Goal: Information Seeking & Learning: Learn about a topic

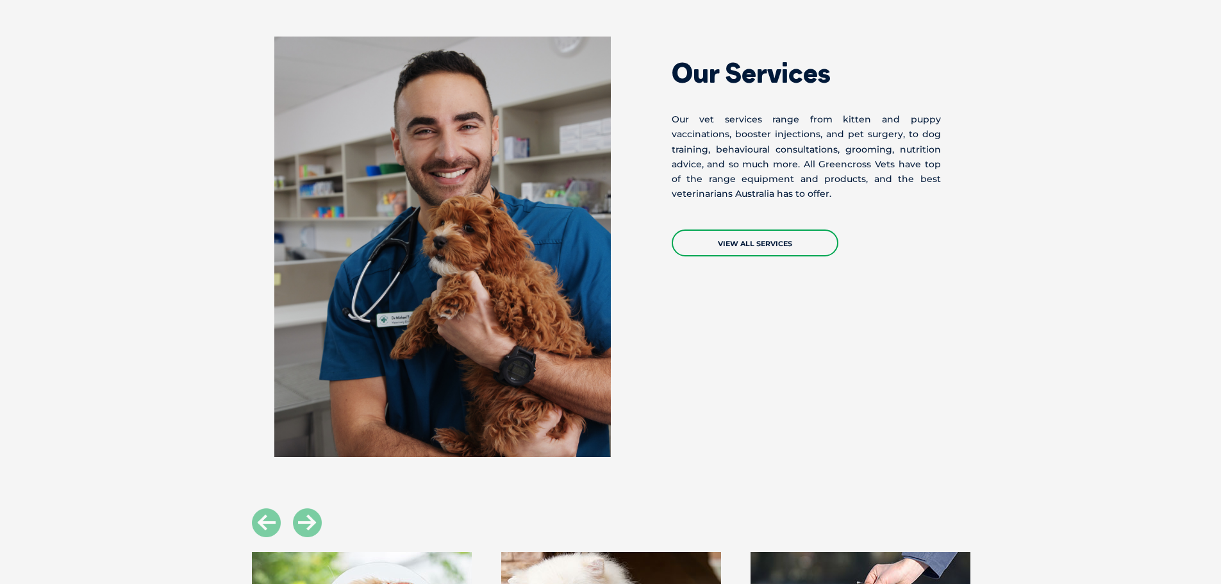
scroll to position [1090, 0]
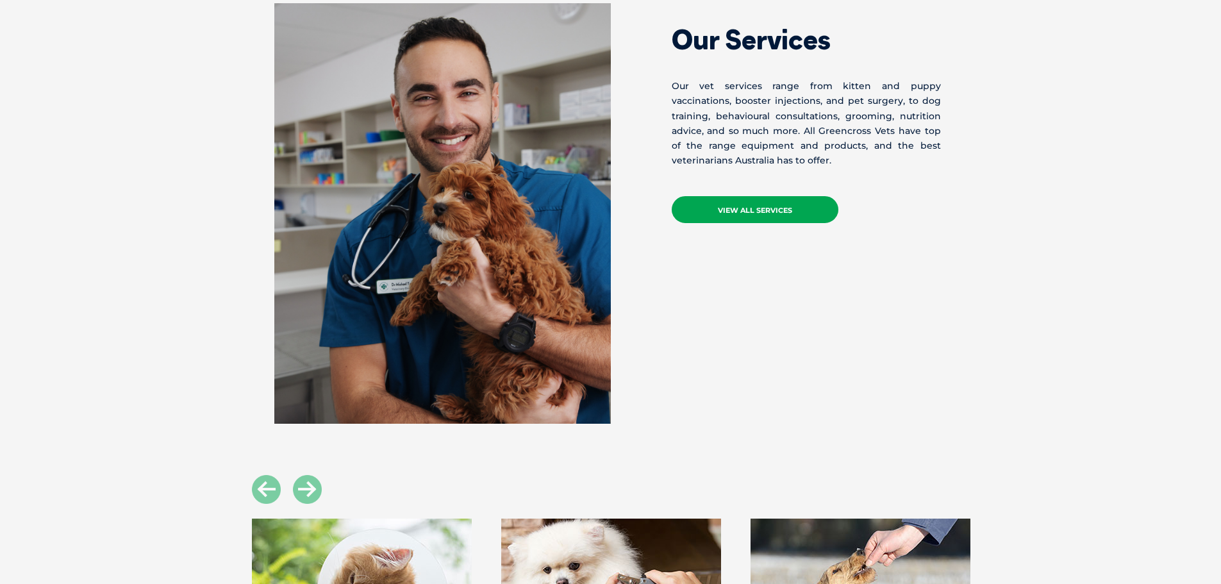
click at [706, 213] on link "VIEW ALL SERVICES" at bounding box center [755, 209] width 167 height 27
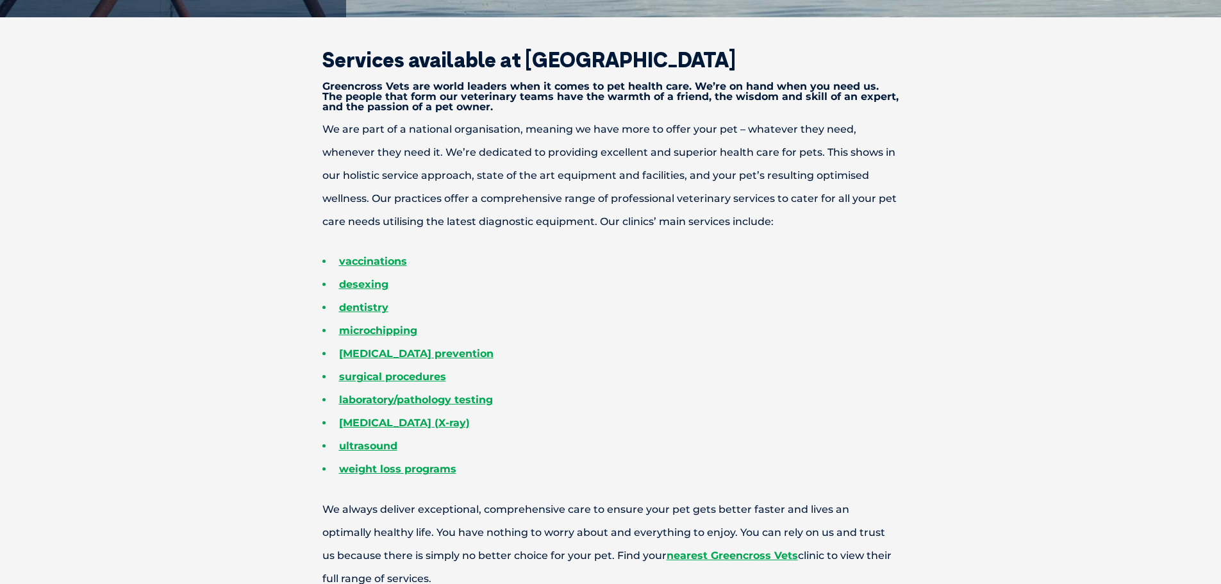
scroll to position [449, 0]
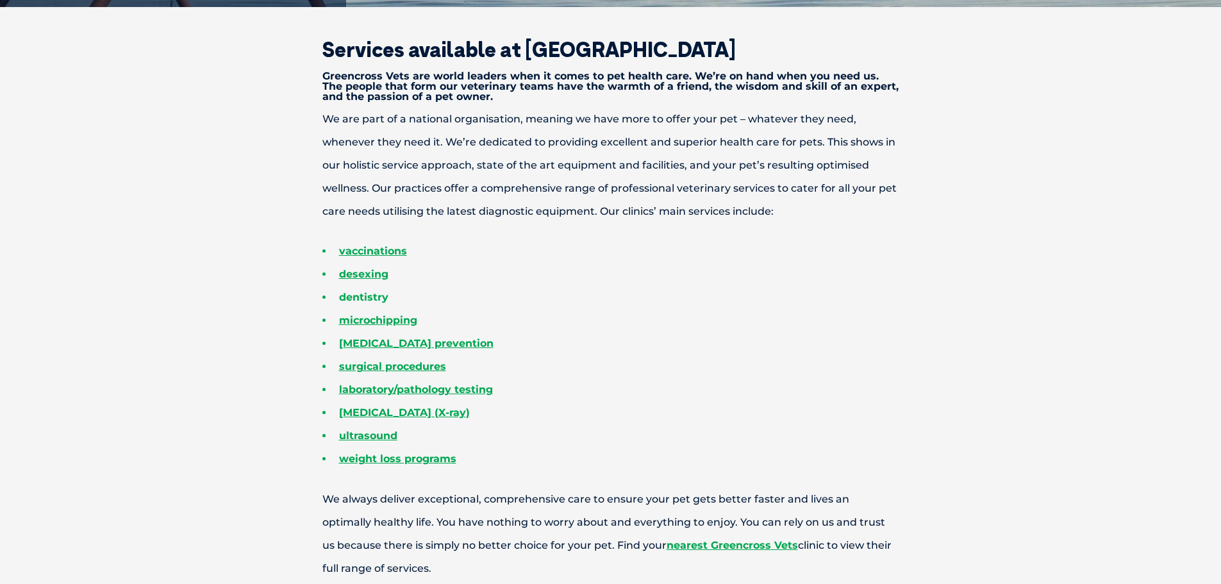
click at [382, 297] on link "dentistry" at bounding box center [363, 297] width 49 height 12
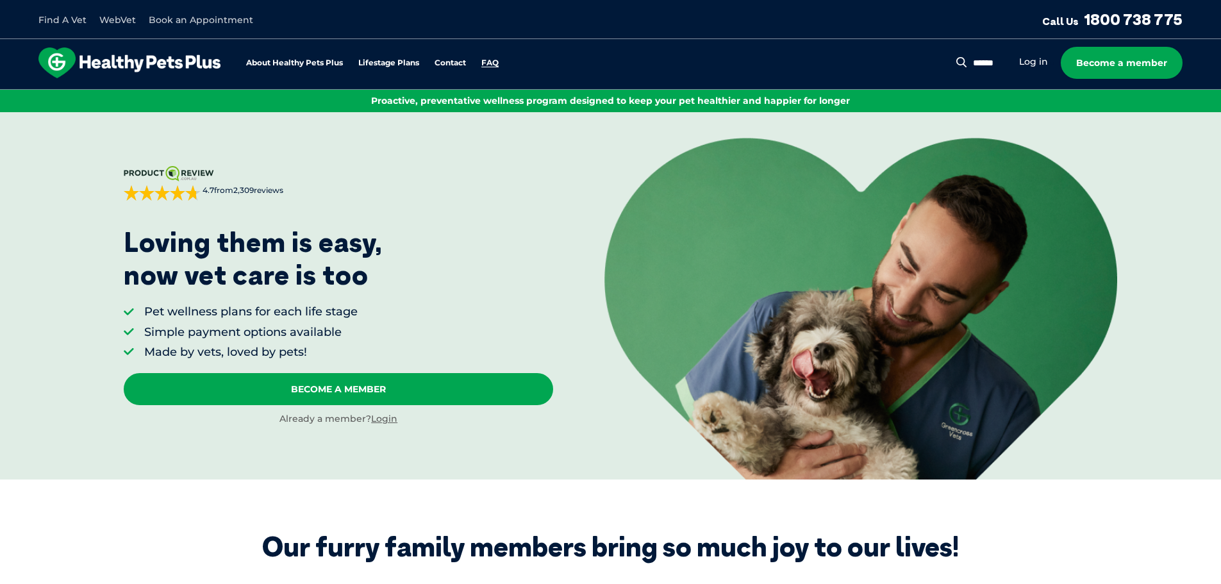
click at [490, 61] on link "FAQ" at bounding box center [489, 63] width 17 height 8
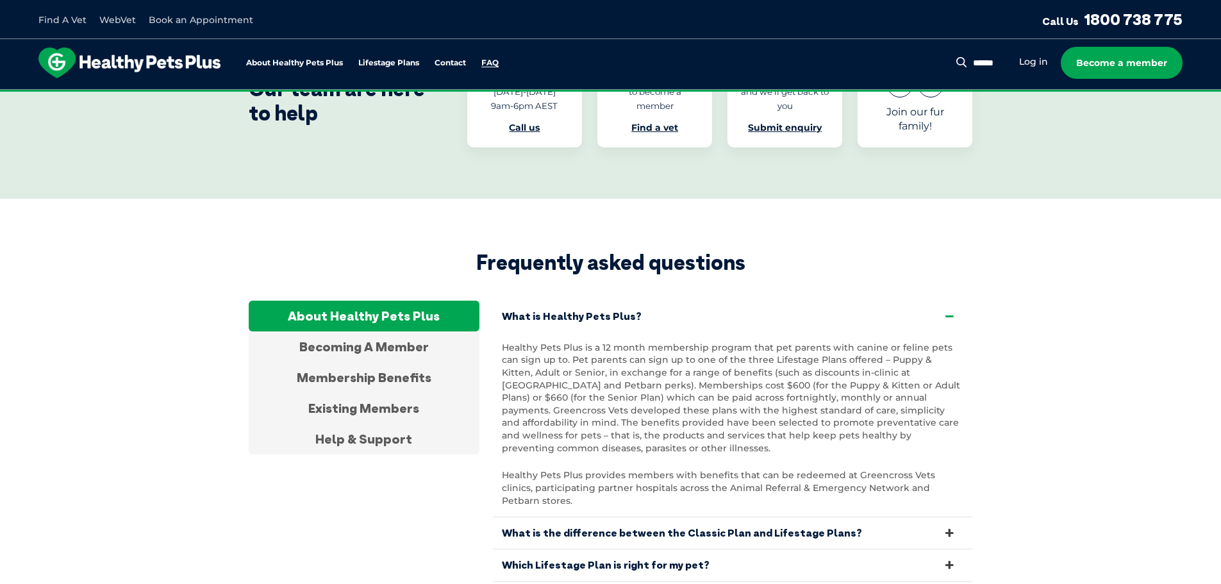
scroll to position [2396, 0]
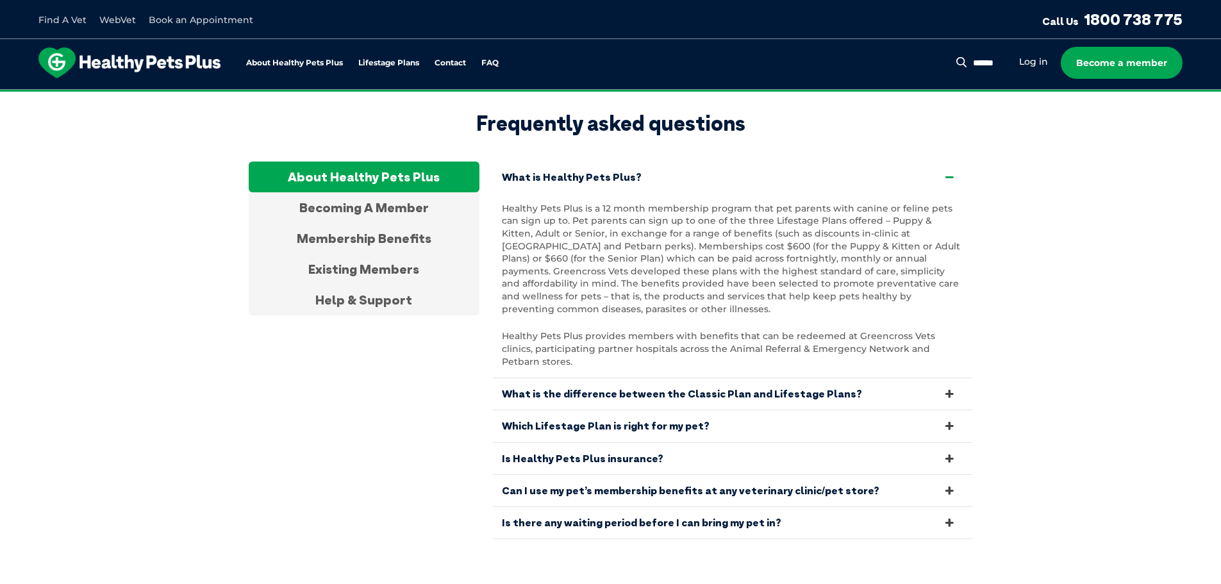
click at [950, 452] on icon at bounding box center [949, 458] width 14 height 12
